Goal: Information Seeking & Learning: Learn about a topic

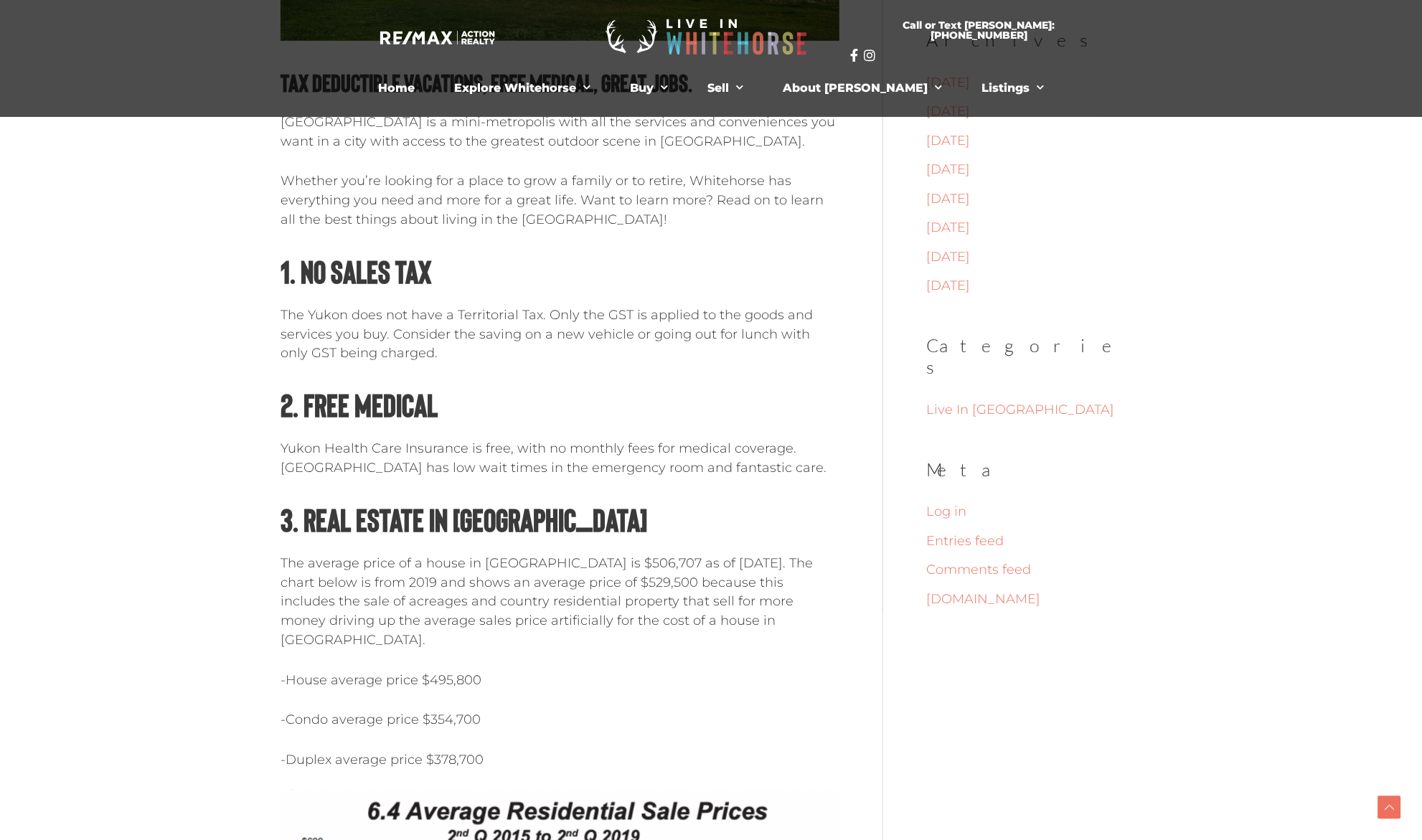
scroll to position [574, 0]
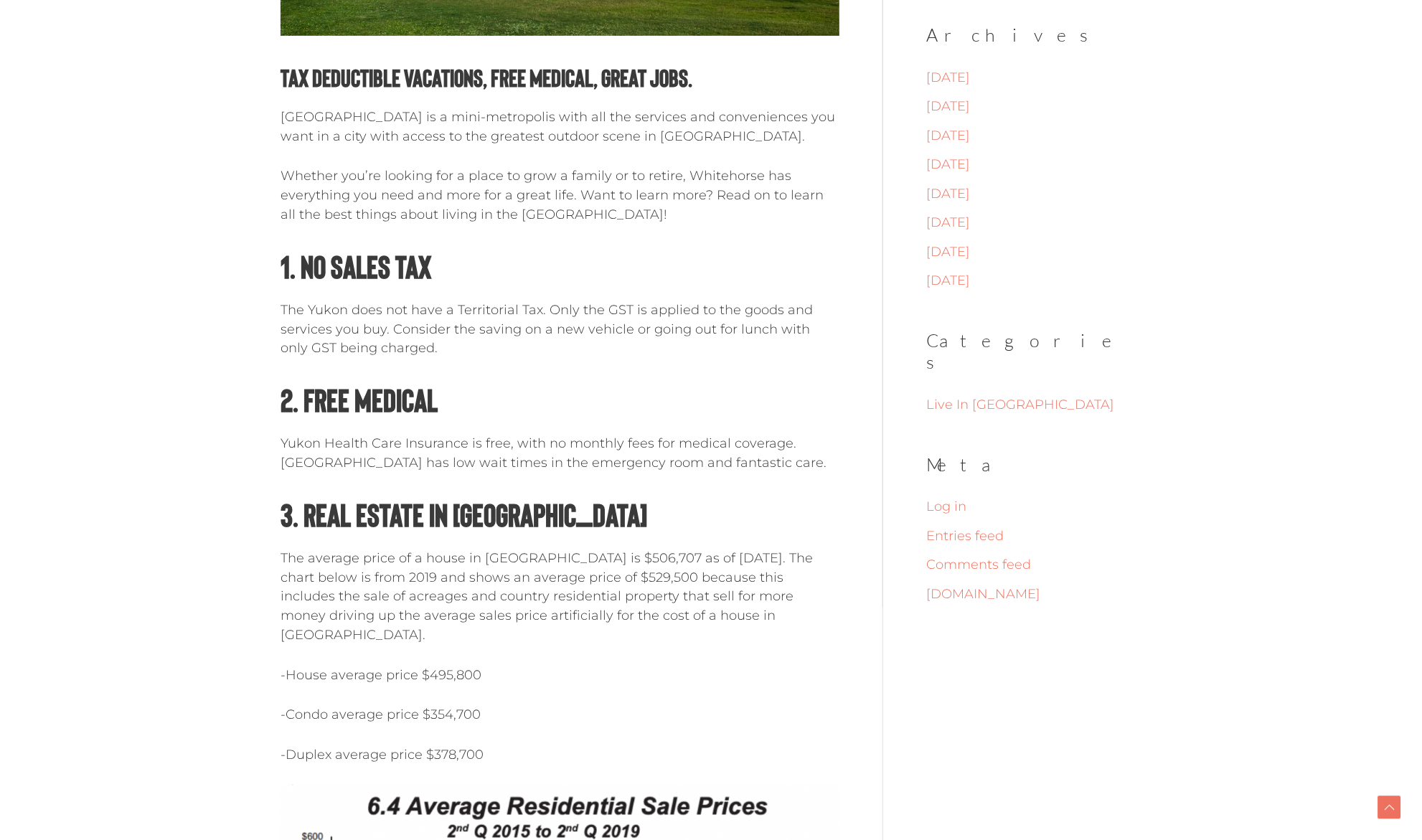
drag, startPoint x: 515, startPoint y: 310, endPoint x: 567, endPoint y: 347, distance: 63.8
click at [567, 347] on p "The Yukon does not have a Territorial Tax. Only the GST is applied to the goods…" at bounding box center [560, 329] width 559 height 57
drag, startPoint x: 580, startPoint y: 349, endPoint x: 273, endPoint y: 308, distance: 309.7
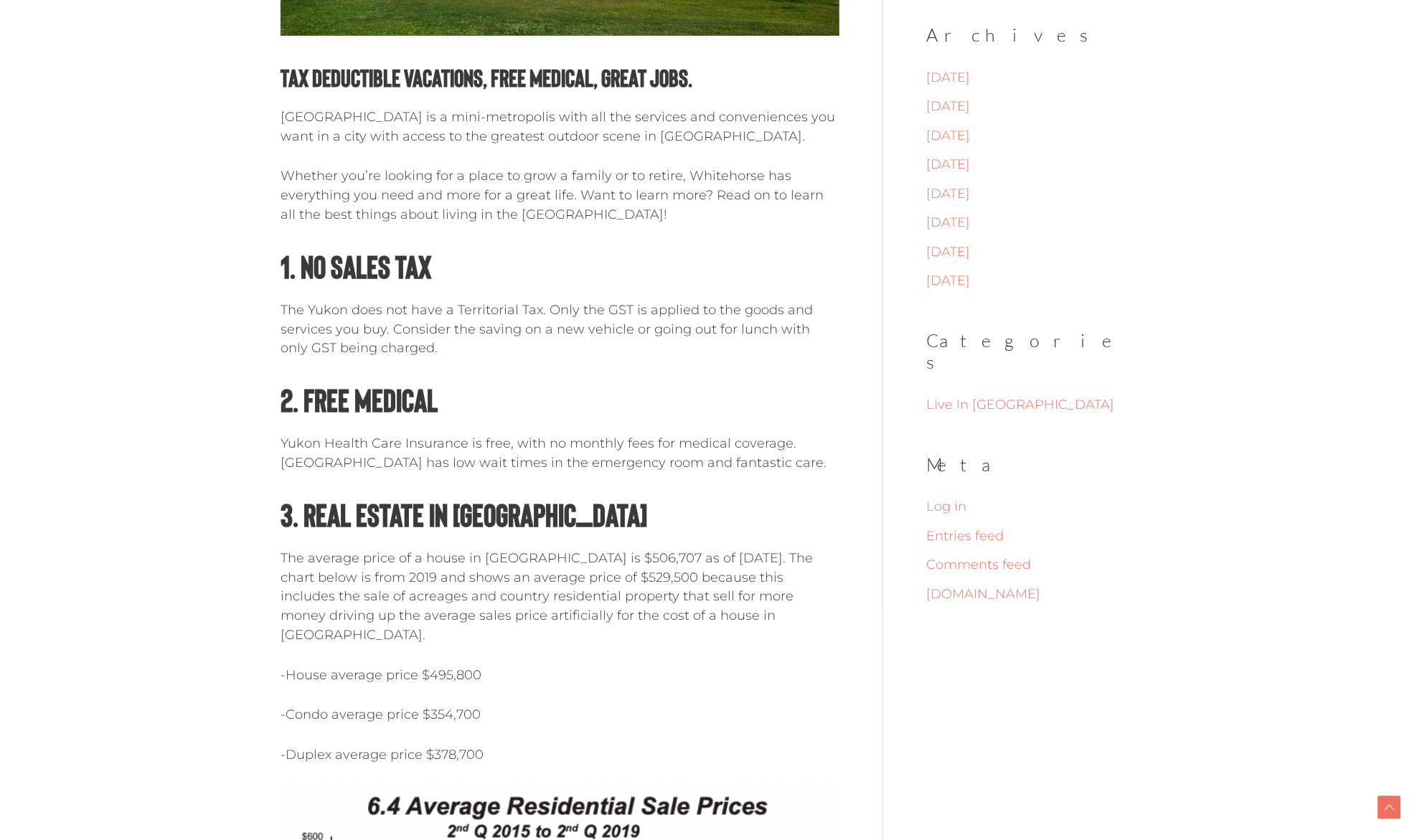
drag, startPoint x: 292, startPoint y: 442, endPoint x: 408, endPoint y: 477, distance: 121.2
click at [408, 473] on p "Yukon Health Care Insurance is free, with no monthly fees for medical coverage.…" at bounding box center [560, 454] width 559 height 39
drag, startPoint x: 419, startPoint y: 476, endPoint x: 282, endPoint y: 441, distance: 141.4
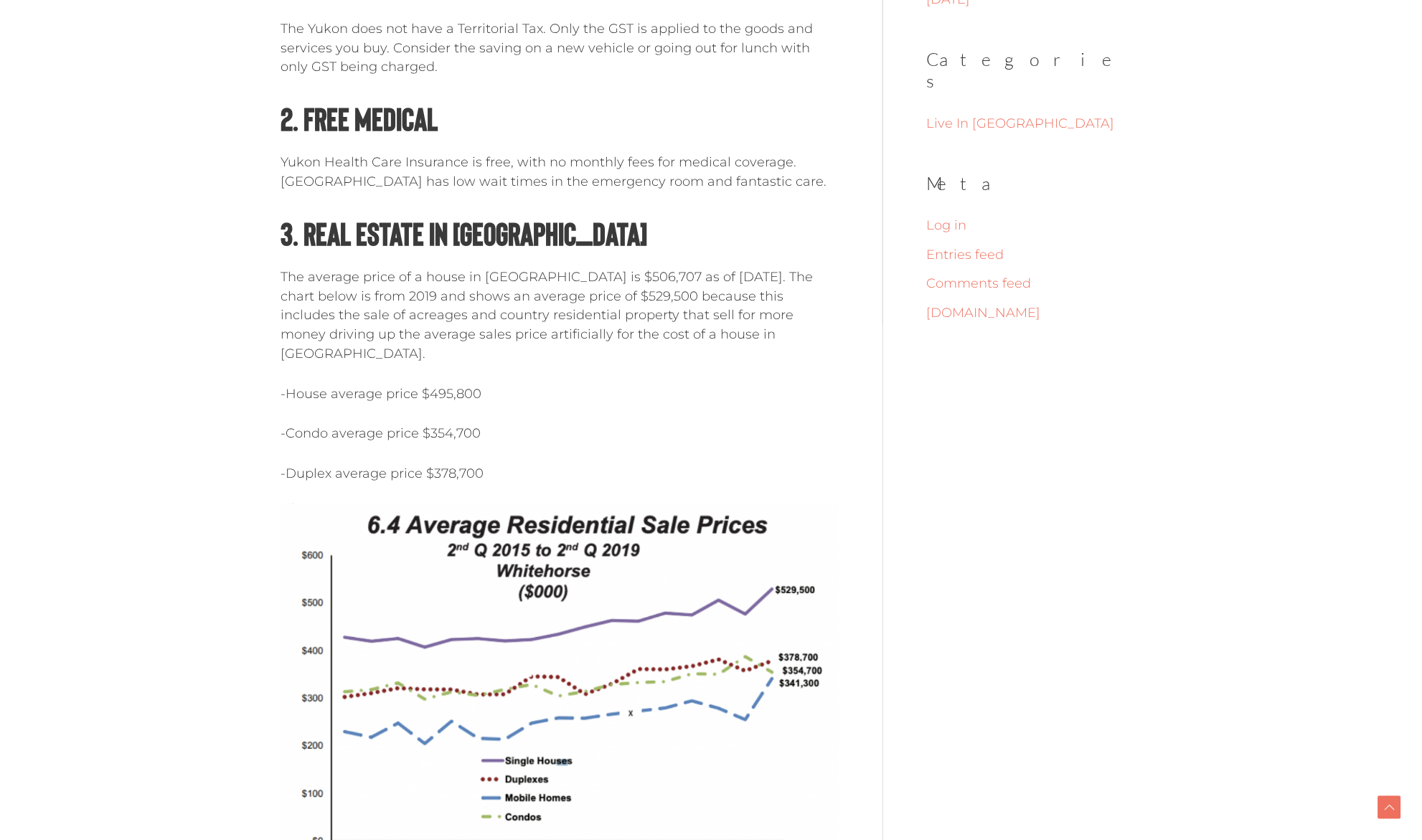
scroll to position [861, 0]
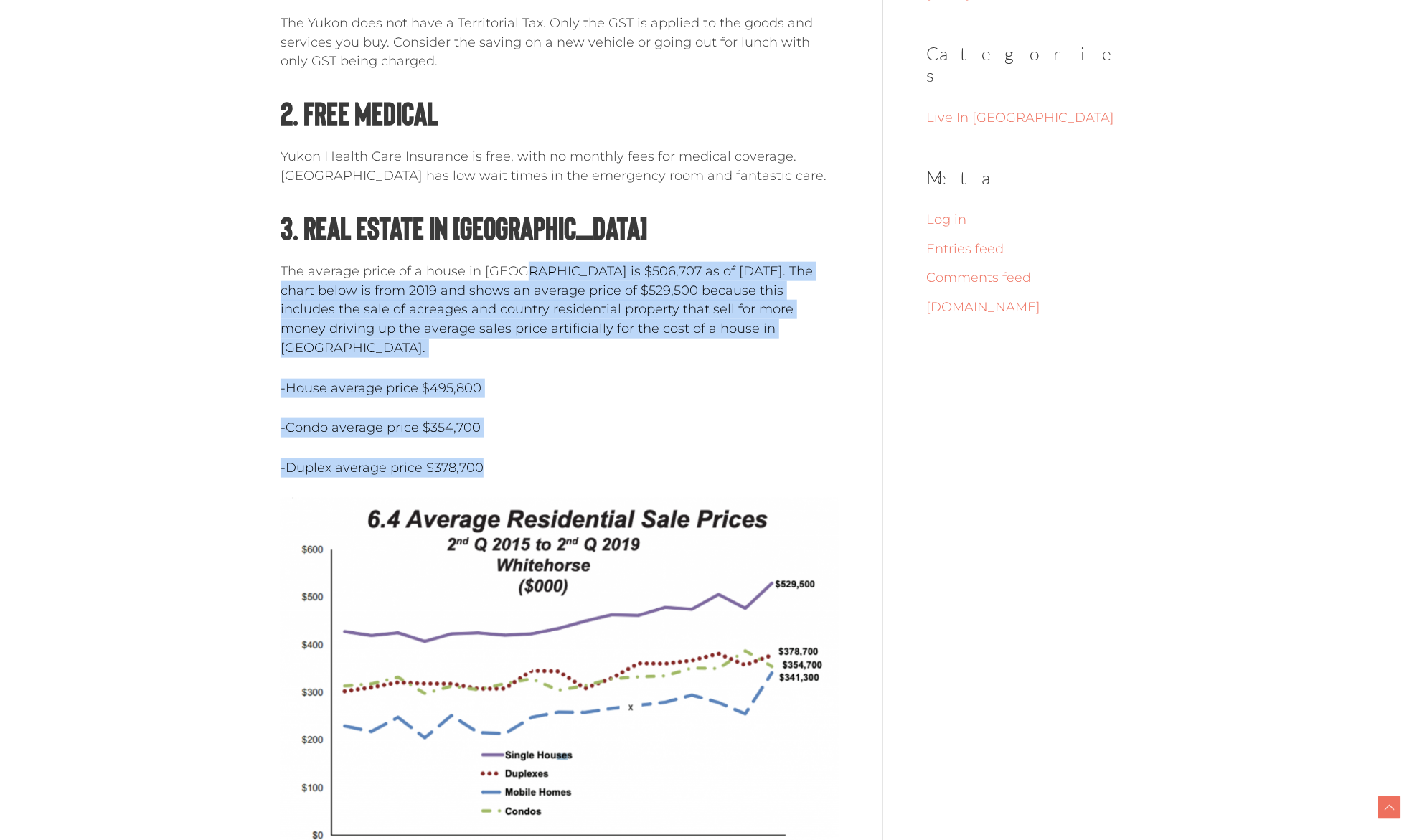
drag, startPoint x: 520, startPoint y: 295, endPoint x: 503, endPoint y: 449, distance: 154.9
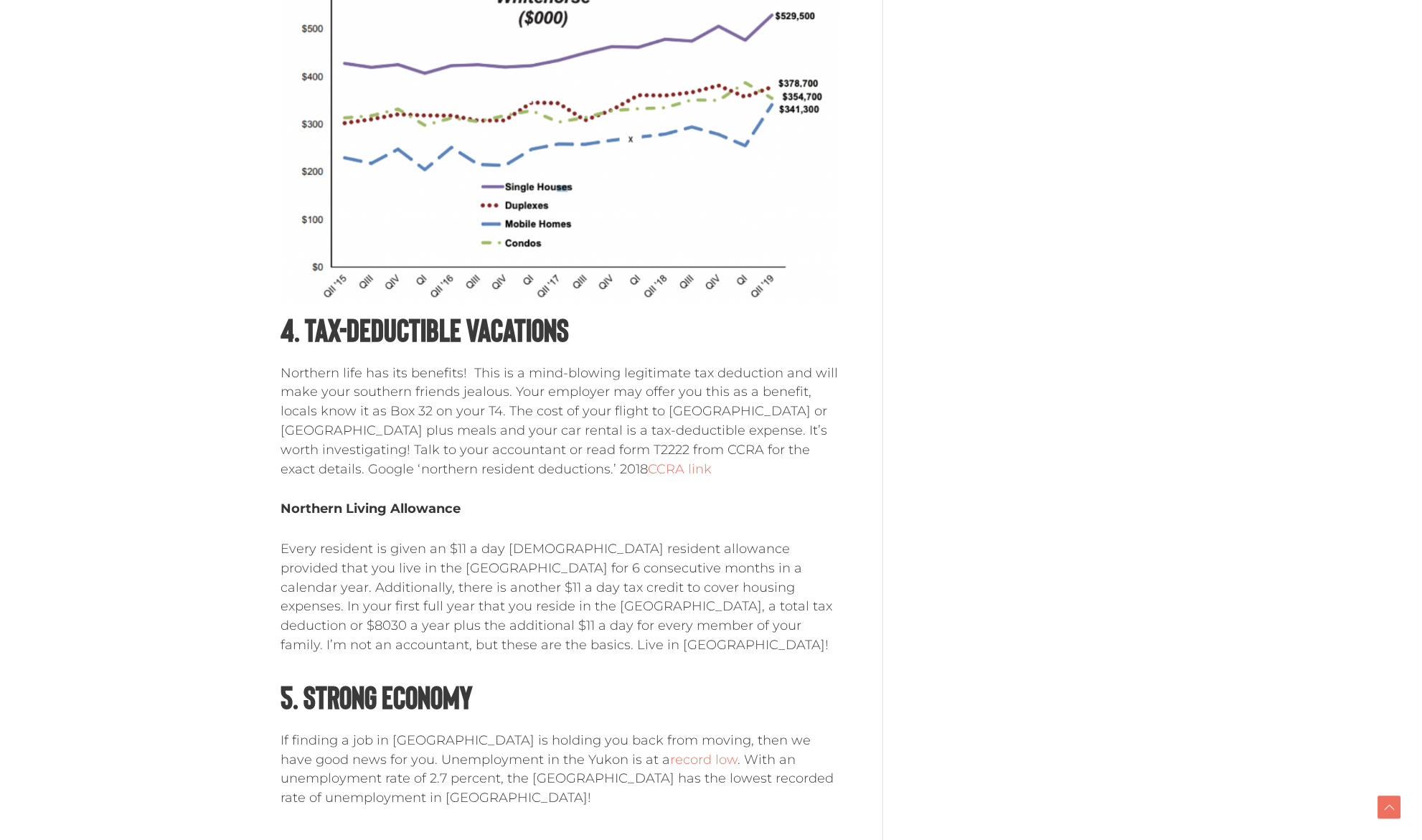
scroll to position [1435, 0]
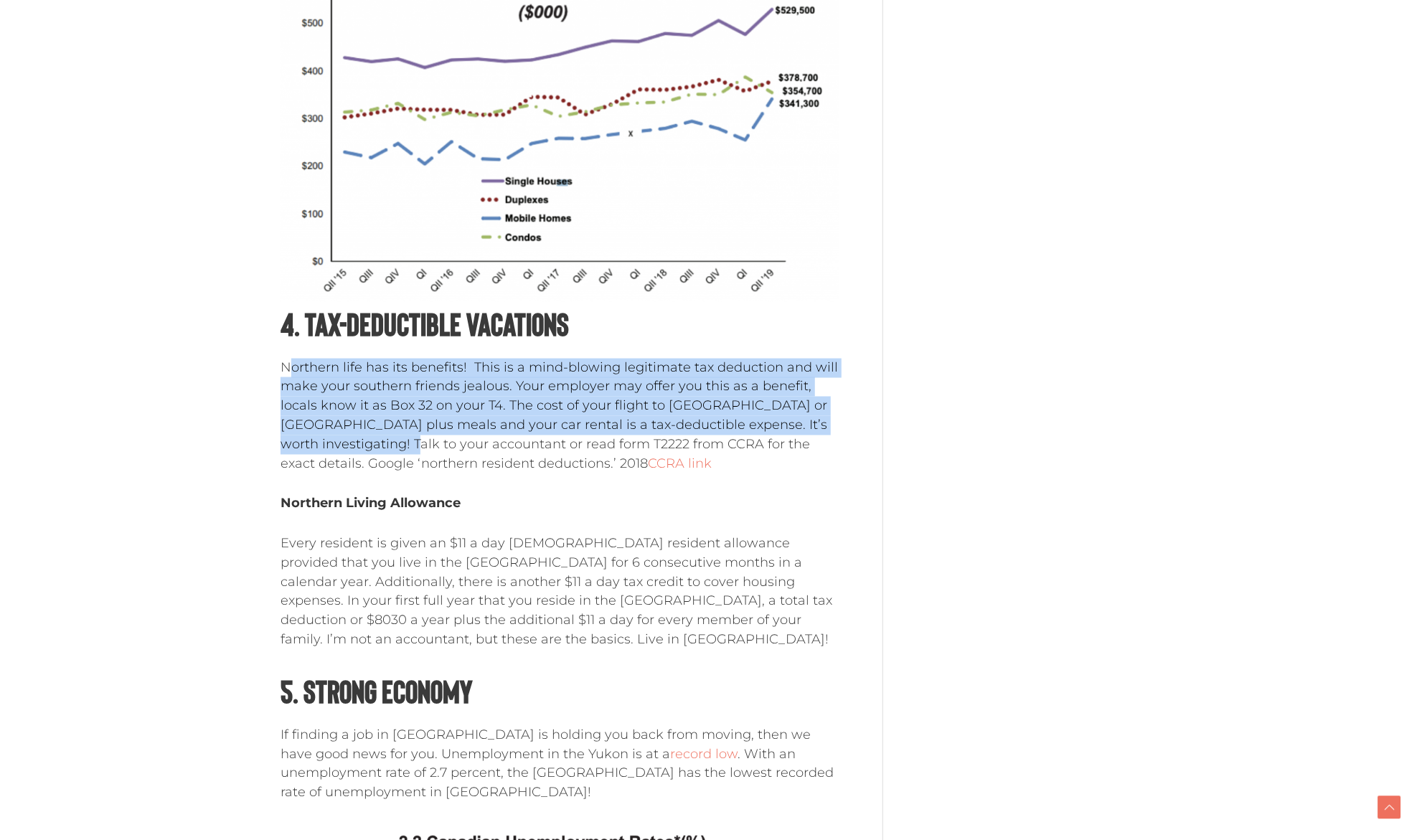
drag, startPoint x: 289, startPoint y: 364, endPoint x: 351, endPoint y: 454, distance: 109.3
click at [351, 454] on p "Northern life has its benefits! This is a mind-blowing legitimate tax deduction…" at bounding box center [560, 417] width 559 height 116
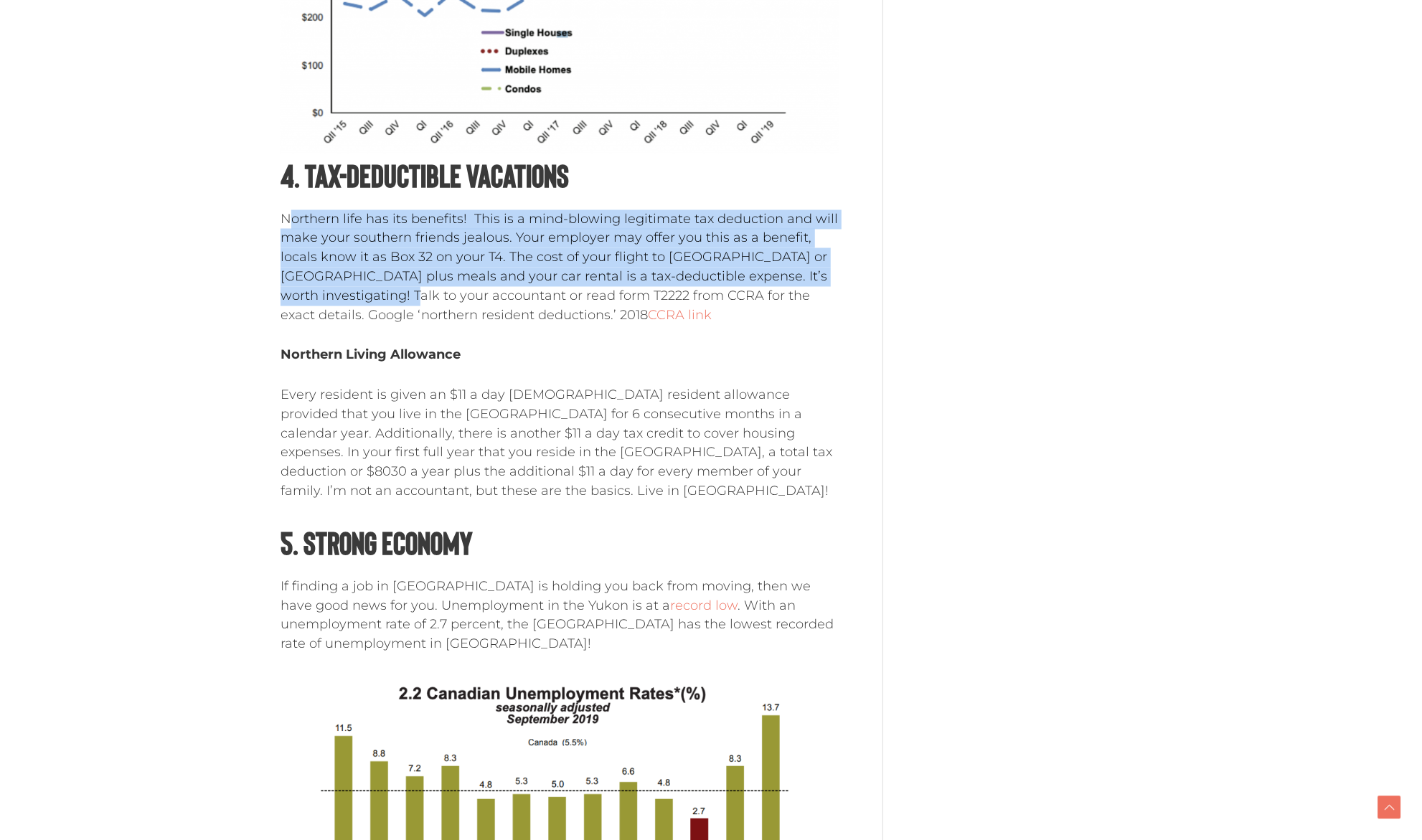
scroll to position [1650, 0]
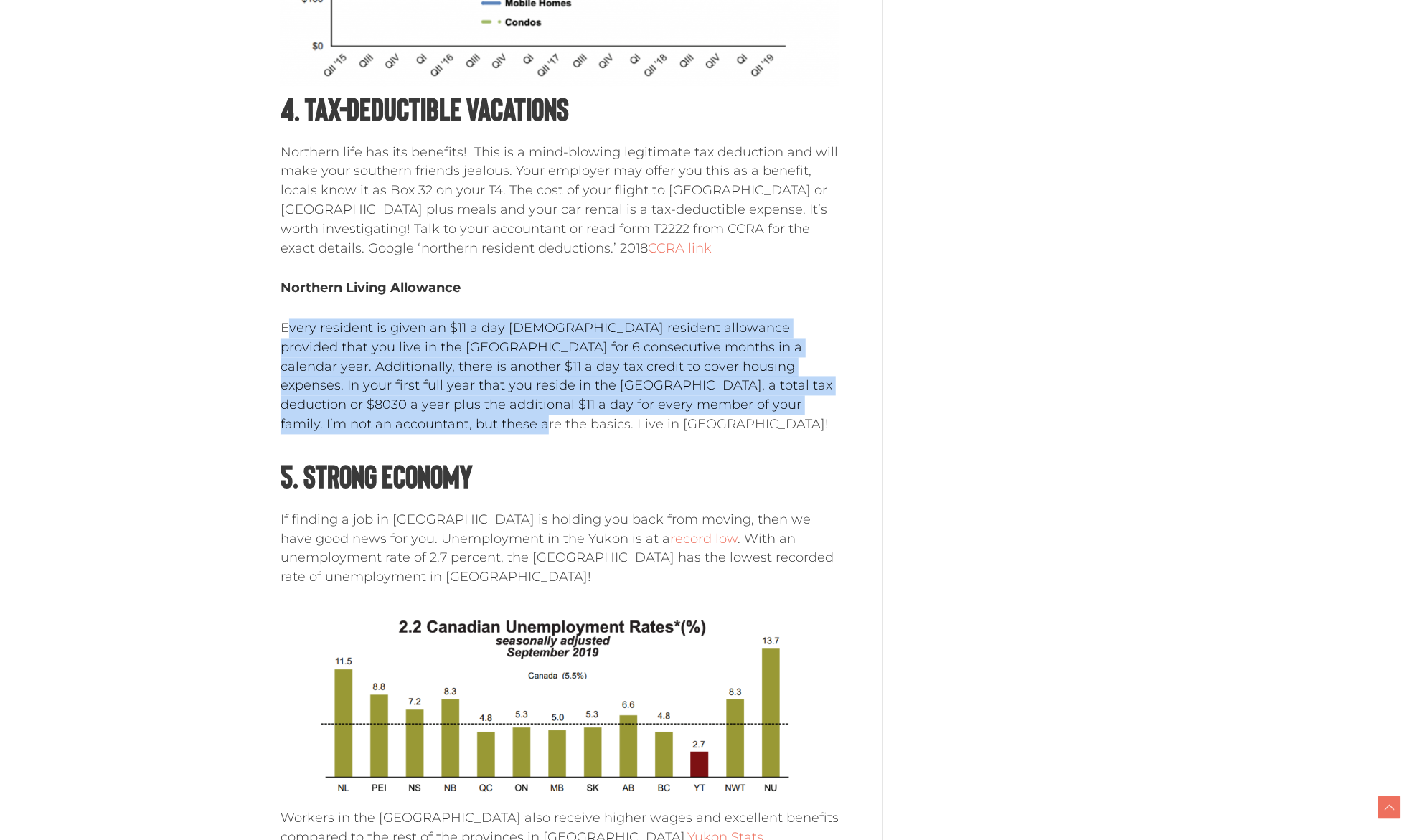
drag, startPoint x: 298, startPoint y: 330, endPoint x: 364, endPoint y: 421, distance: 112.4
click at [364, 421] on p "Every resident is given an $11 a day [DEMOGRAPHIC_DATA] resident allowance prov…" at bounding box center [560, 377] width 559 height 116
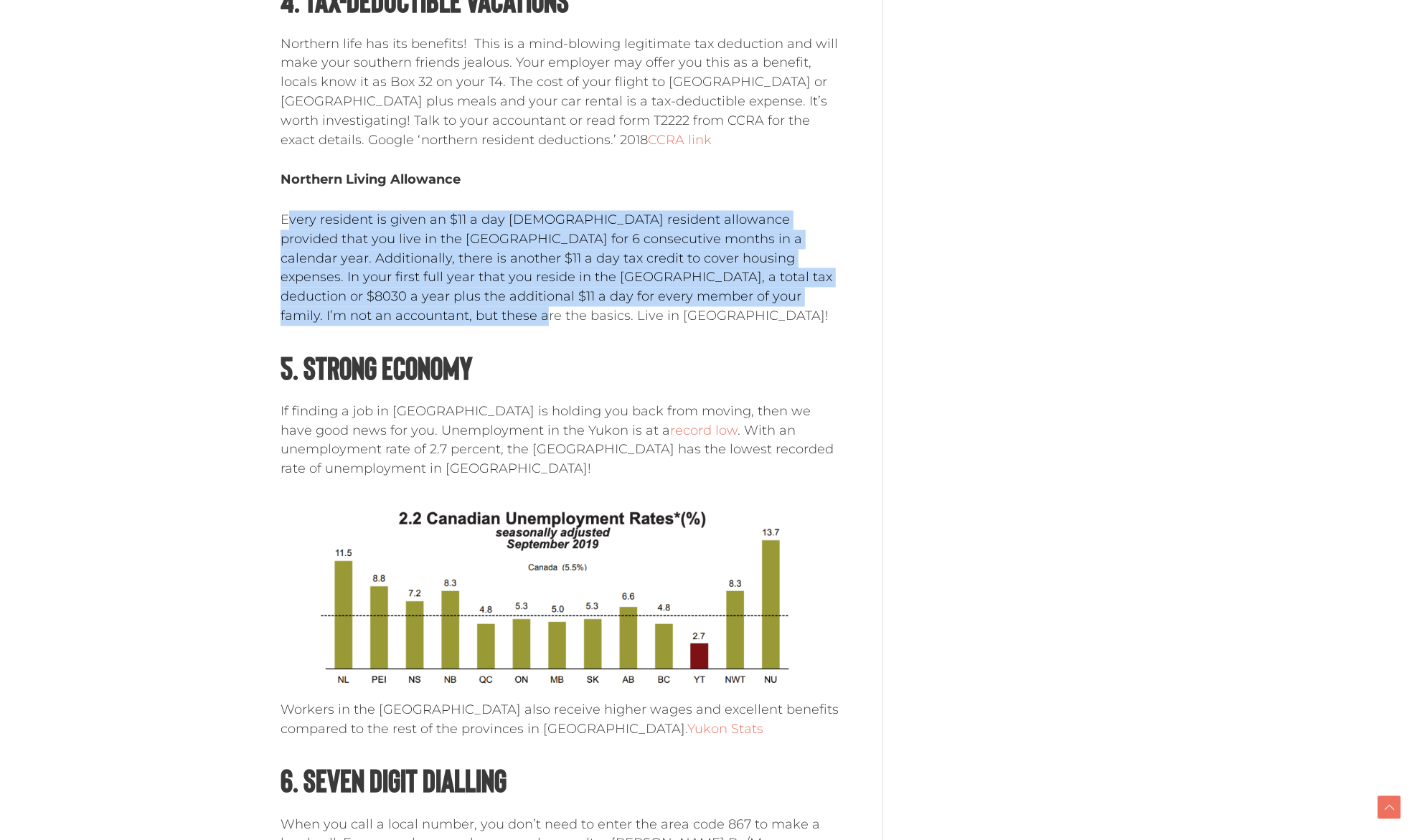
scroll to position [1794, 0]
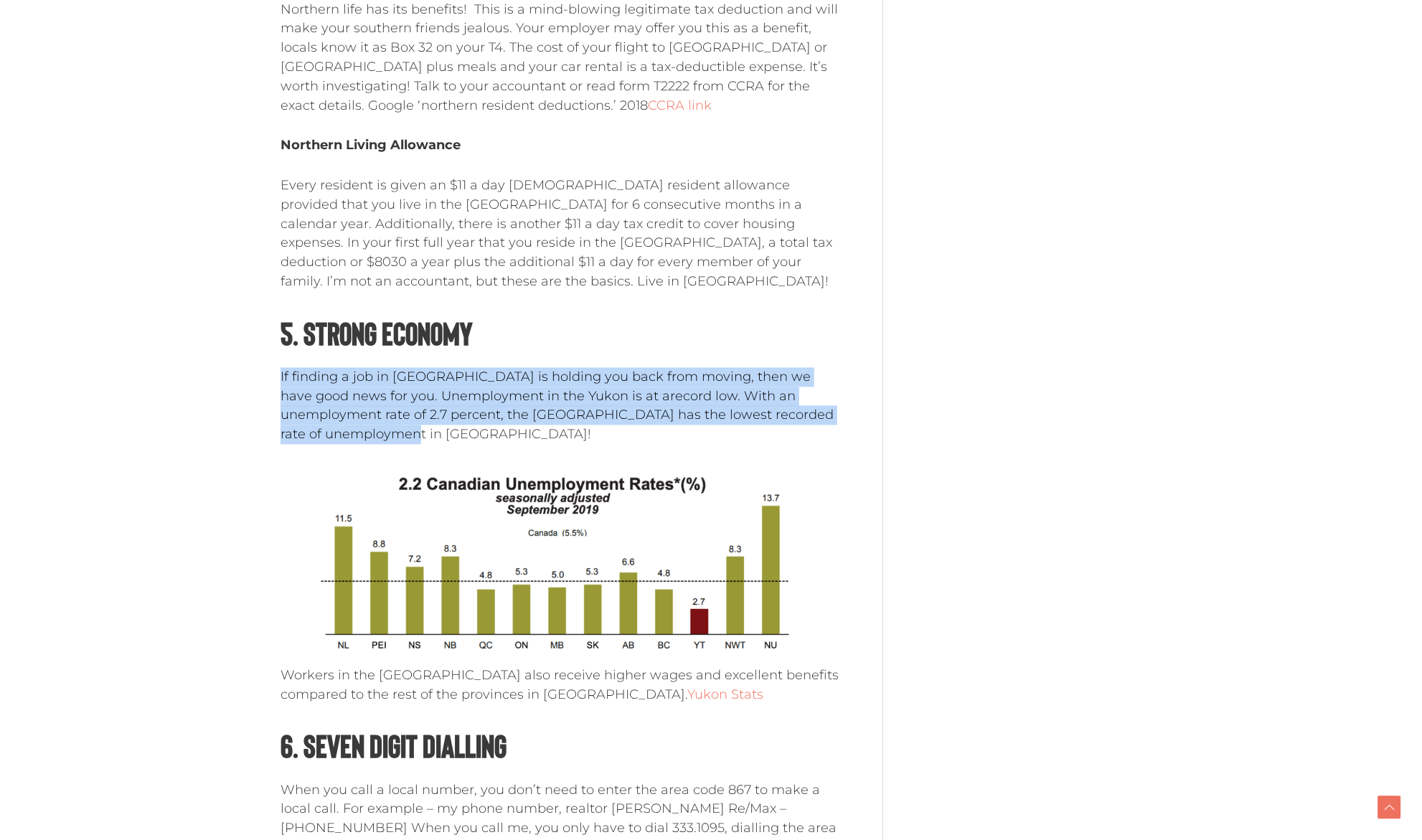
drag, startPoint x: 282, startPoint y: 376, endPoint x: 370, endPoint y: 432, distance: 104.3
click at [370, 432] on p "If finding a job in [GEOGRAPHIC_DATA] is holding you back from moving, then we …" at bounding box center [560, 405] width 559 height 77
drag, startPoint x: 367, startPoint y: 427, endPoint x: 265, endPoint y: 384, distance: 110.7
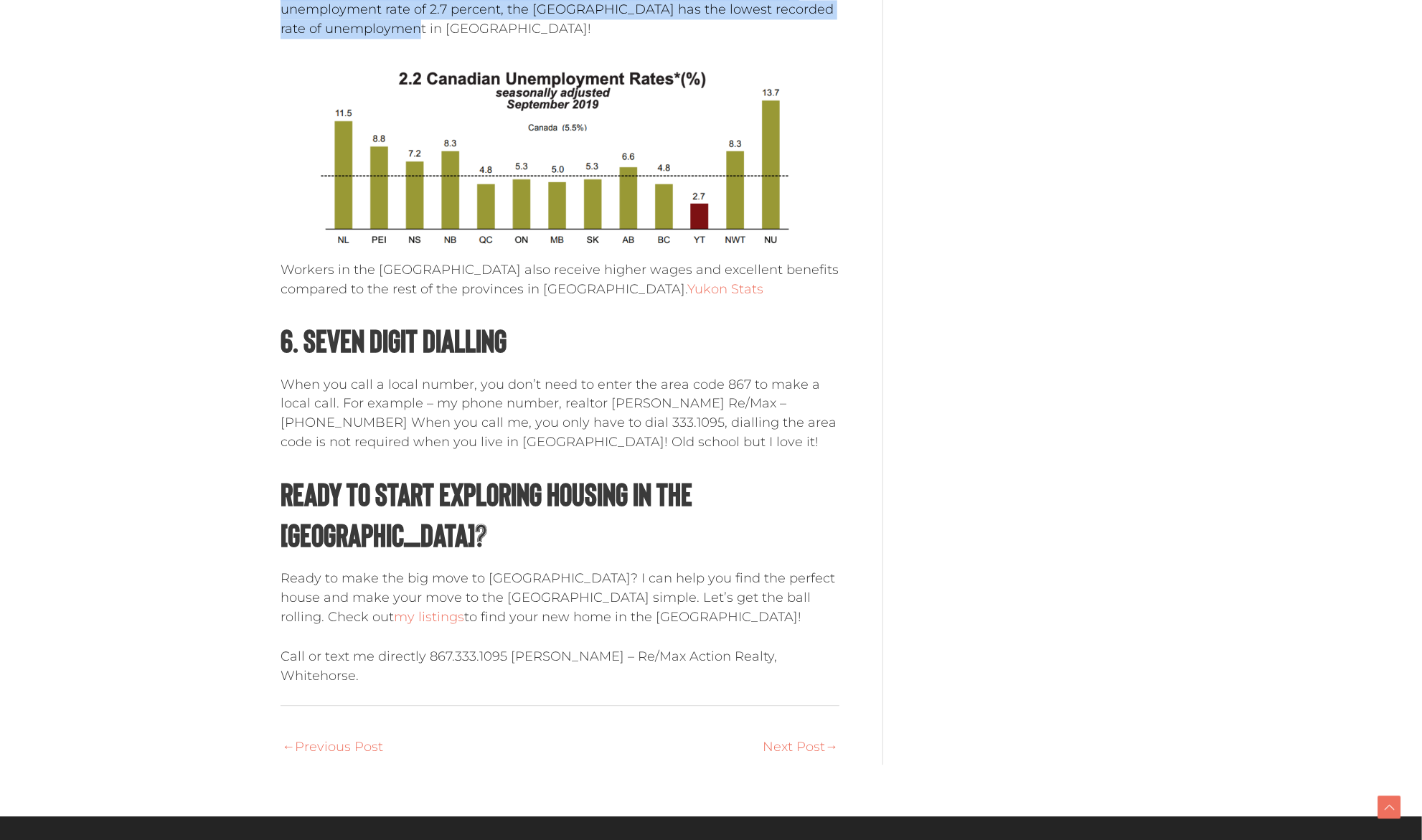
scroll to position [2224, 0]
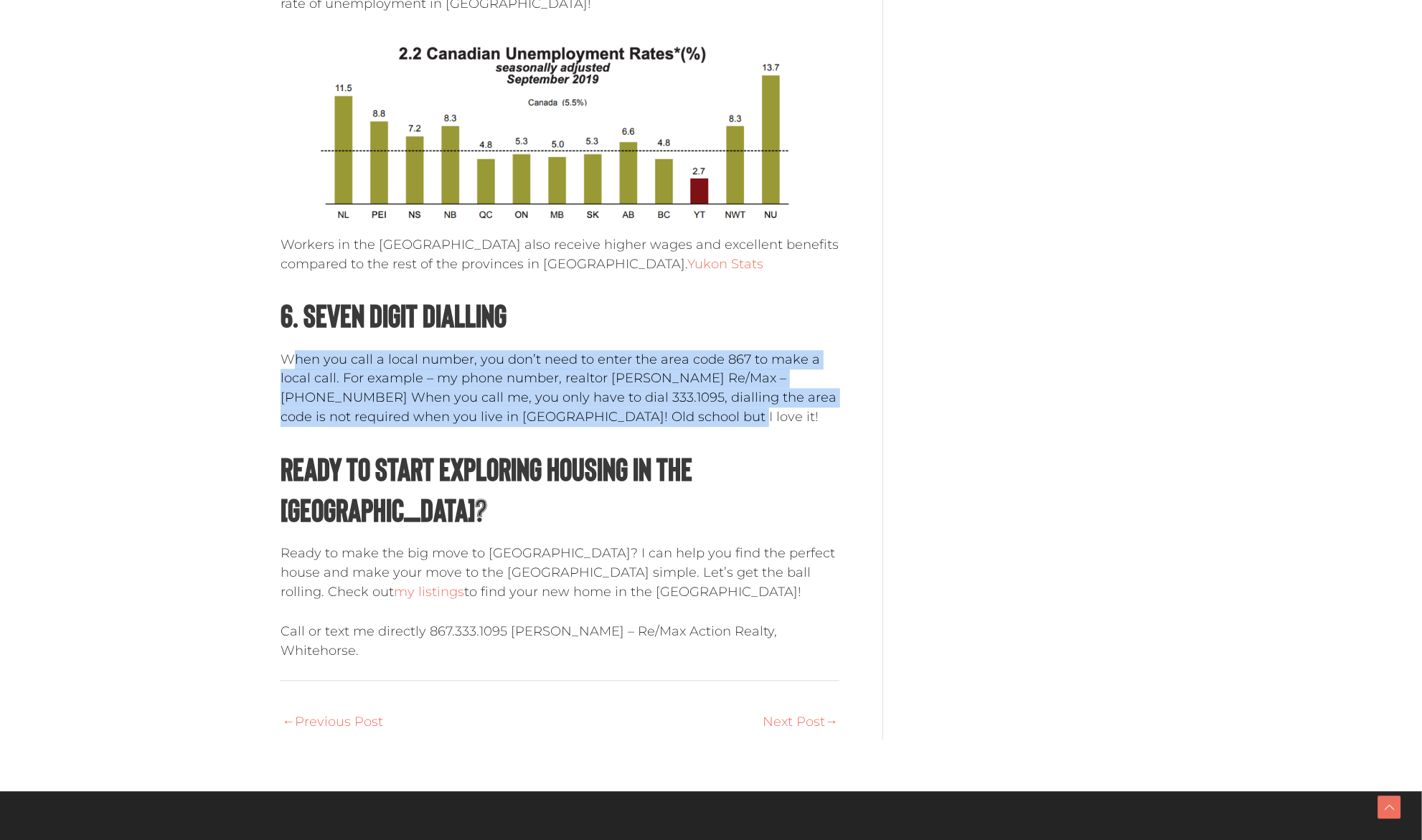
drag, startPoint x: 291, startPoint y: 366, endPoint x: 703, endPoint y: 410, distance: 414.3
click at [703, 410] on p "When you call a local number, you don’t need to enter the area code 867 to make…" at bounding box center [560, 388] width 559 height 77
click at [701, 410] on p "When you call a local number, you don’t need to enter the area code 867 to make…" at bounding box center [560, 388] width 559 height 77
click at [679, 408] on p "When you call a local number, you don’t need to enter the area code 867 to make…" at bounding box center [560, 388] width 559 height 77
click at [612, 370] on p "When you call a local number, you don’t need to enter the area code 867 to make…" at bounding box center [560, 388] width 559 height 77
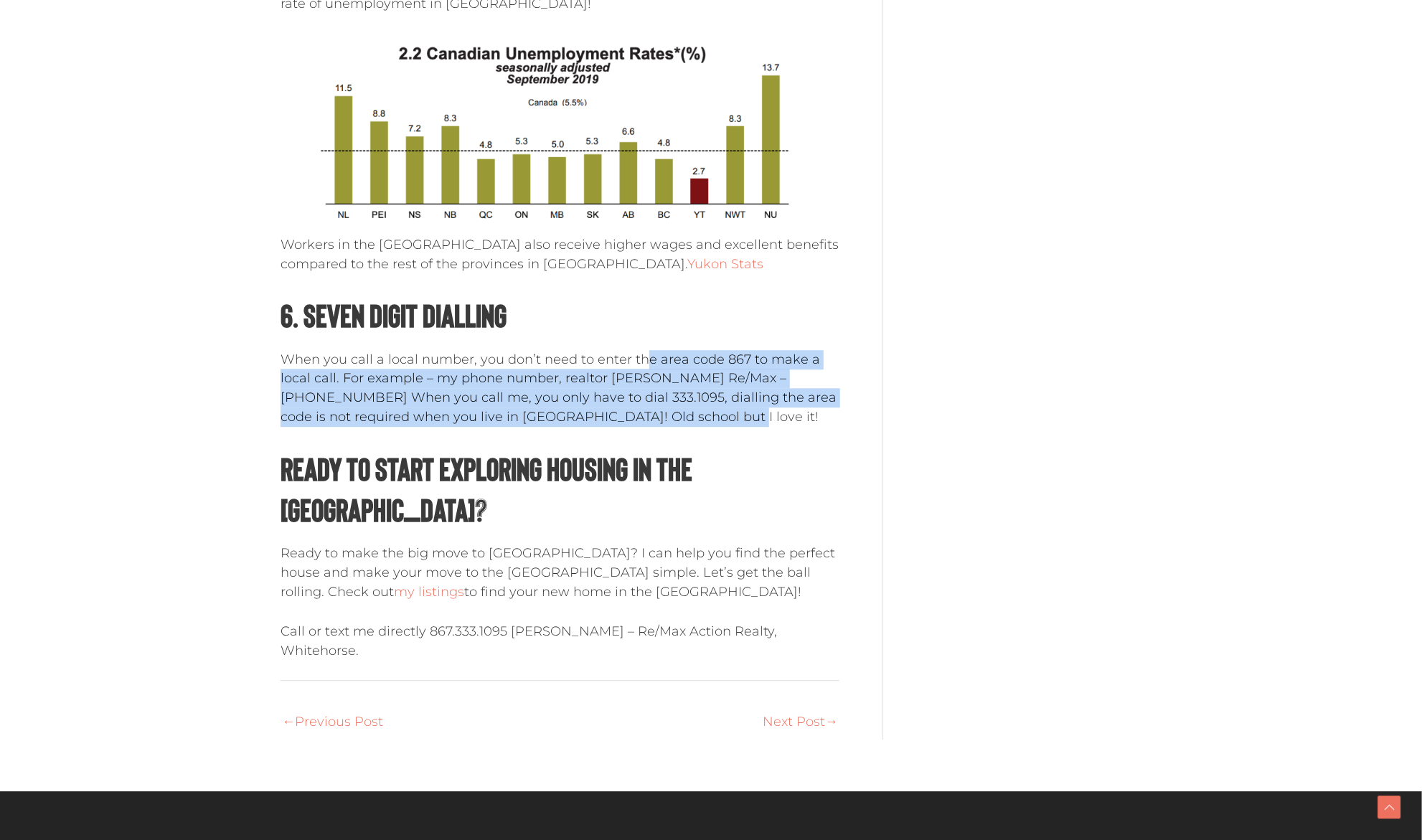
drag, startPoint x: 641, startPoint y: 353, endPoint x: 695, endPoint y: 416, distance: 83.0
click at [695, 416] on p "When you call a local number, you don’t need to enter the area code 867 to make…" at bounding box center [560, 388] width 559 height 77
click at [399, 402] on p "When you call a local number, you don’t need to enter the area code 867 to make…" at bounding box center [560, 388] width 559 height 77
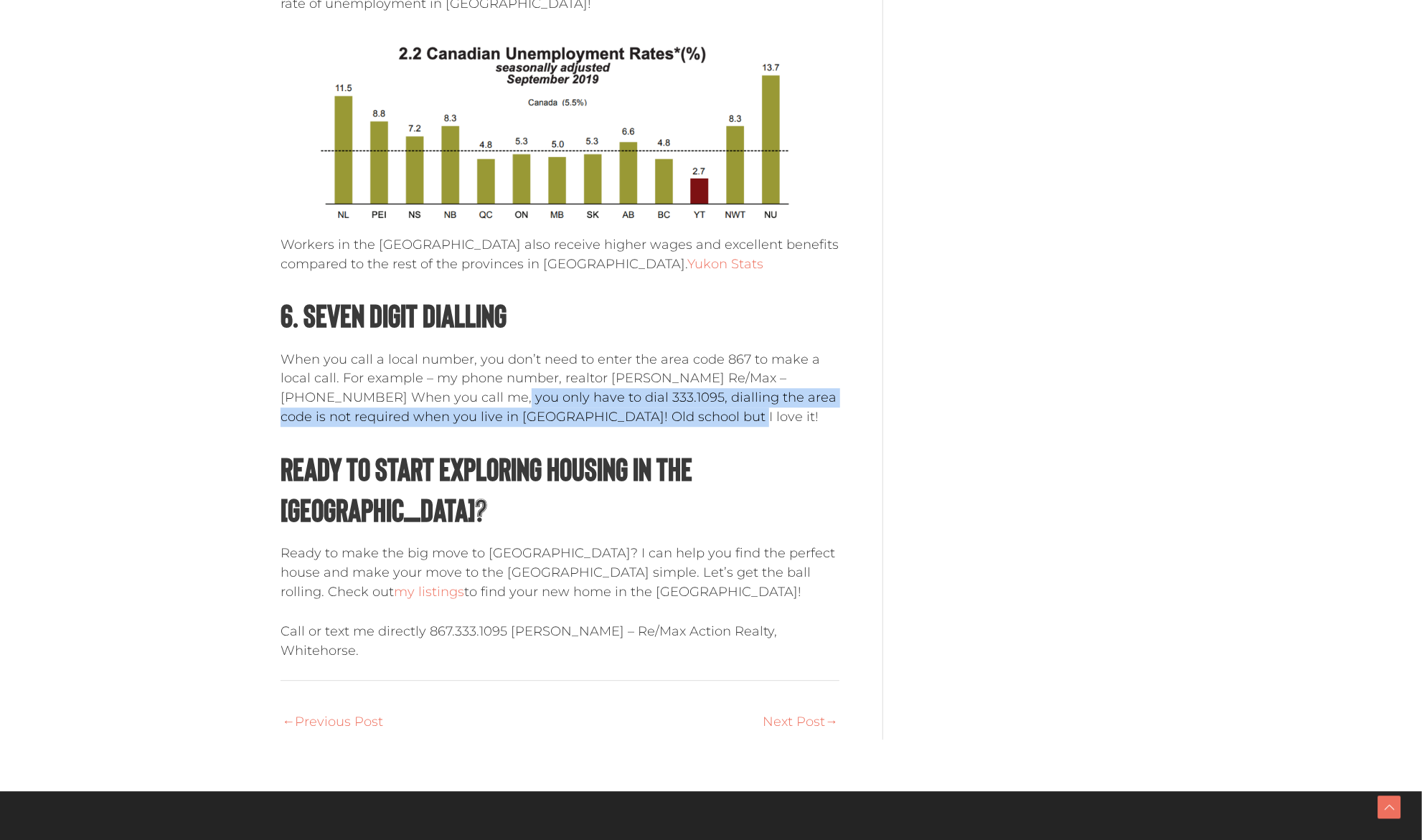
drag, startPoint x: 448, startPoint y: 405, endPoint x: 663, endPoint y: 427, distance: 216.1
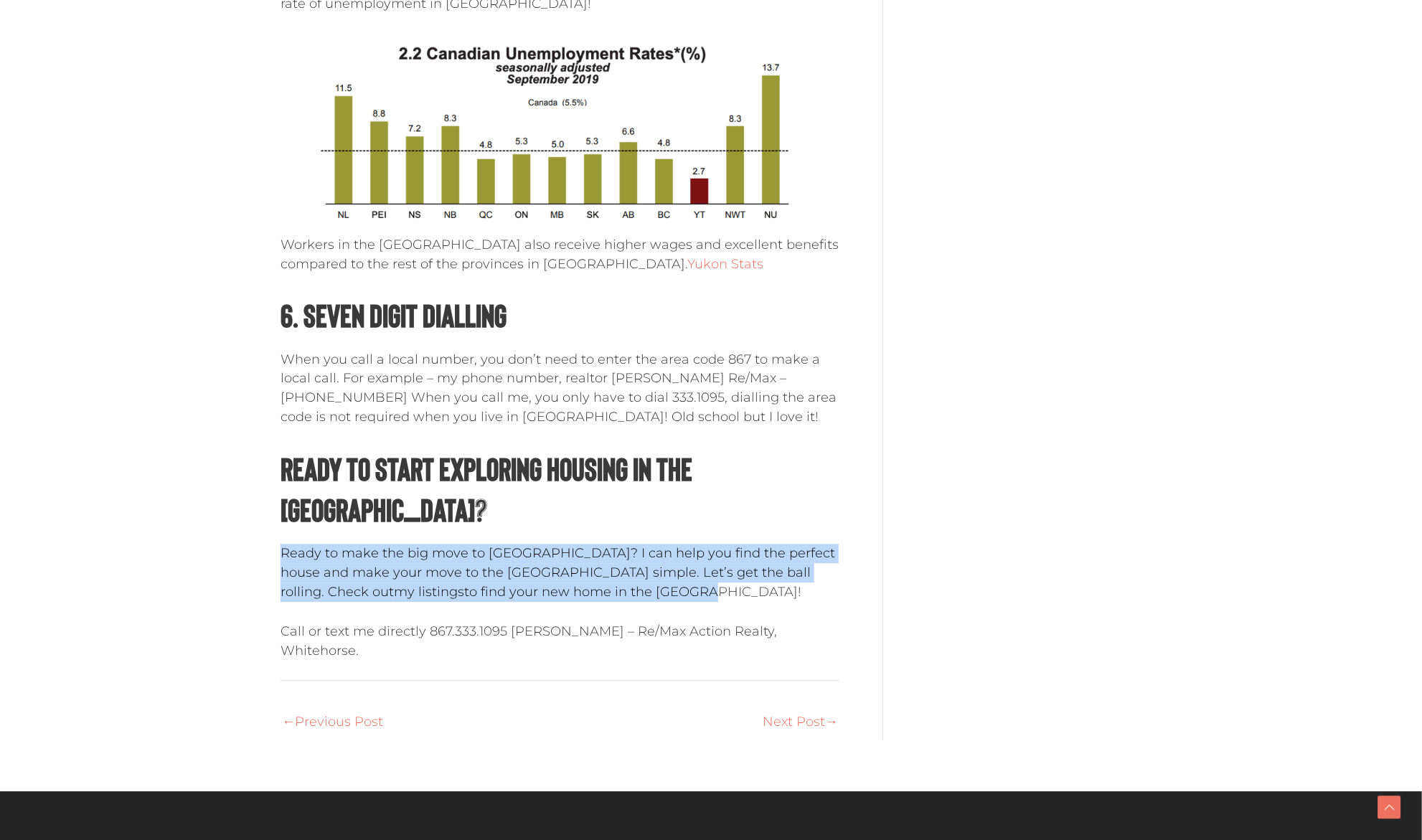
drag, startPoint x: 288, startPoint y: 503, endPoint x: 545, endPoint y: 547, distance: 260.7
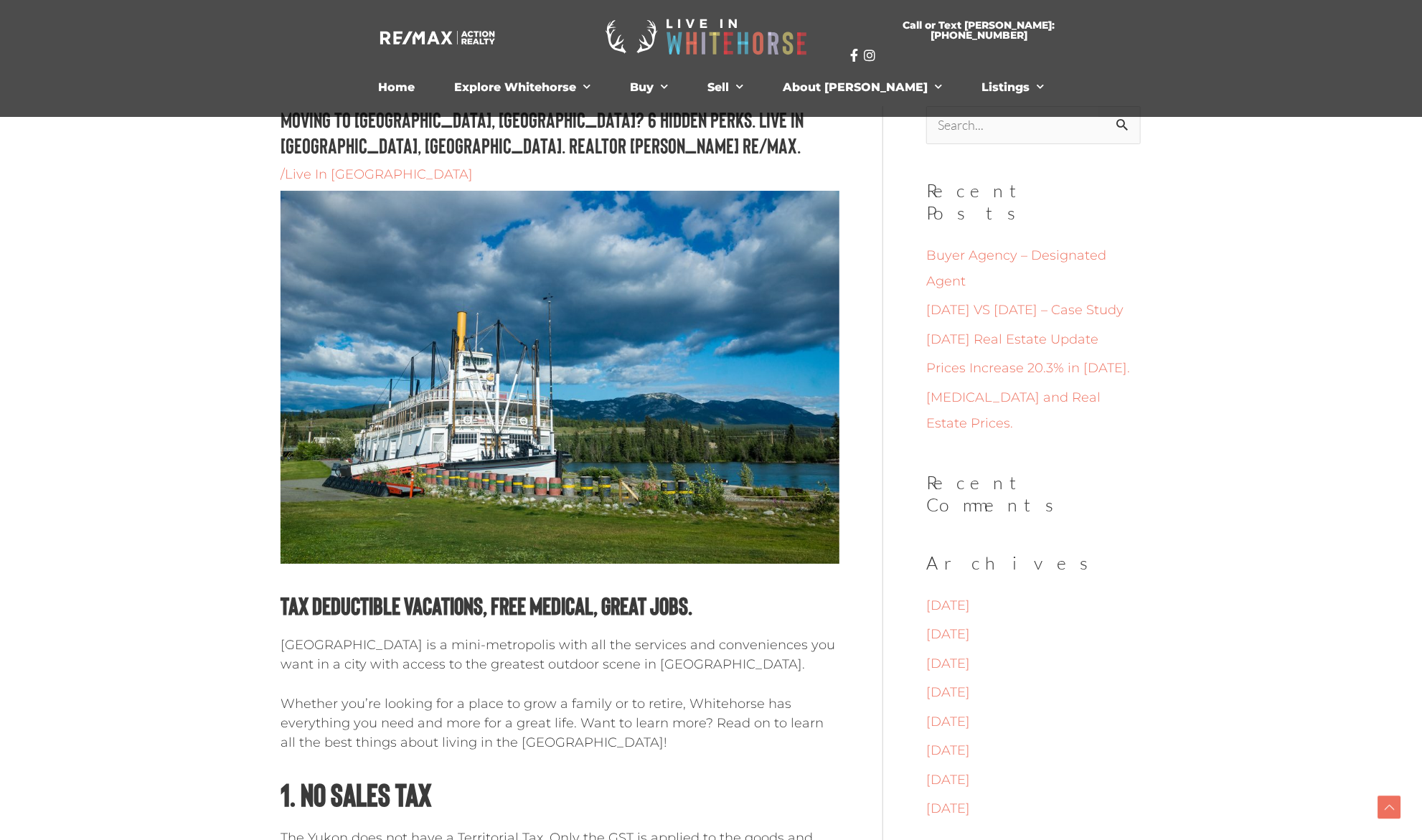
scroll to position [0, 0]
